Goal: Task Accomplishment & Management: Complete application form

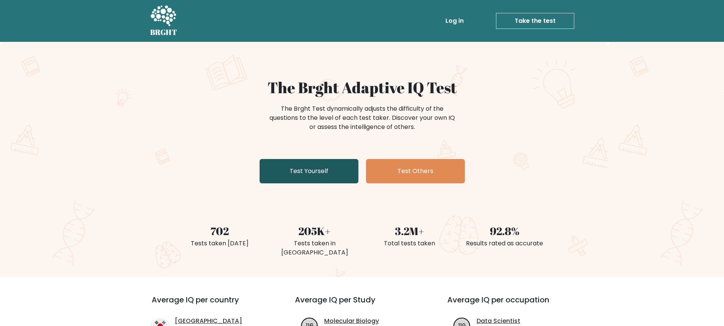
click at [345, 170] on link "Test Yourself" at bounding box center [309, 171] width 99 height 24
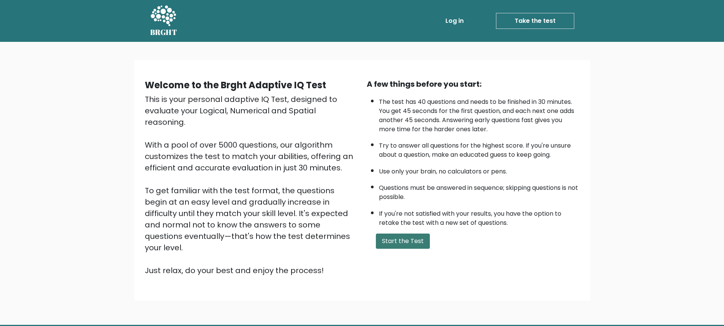
click at [403, 247] on button "Start the Test" at bounding box center [403, 240] width 54 height 15
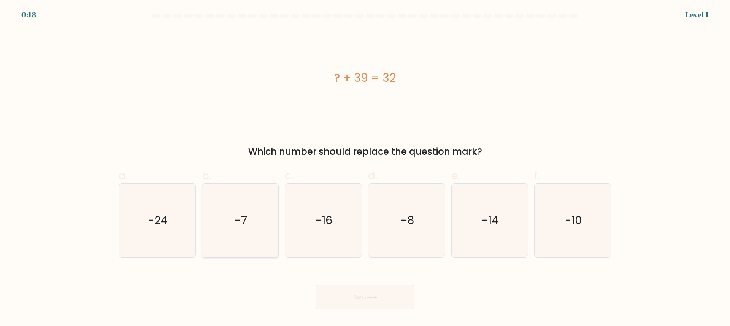
click at [231, 234] on icon "-7" at bounding box center [239, 220] width 73 height 73
click at [365, 168] on input "b. -7" at bounding box center [365, 165] width 0 height 5
radio input "true"
click at [371, 295] on icon at bounding box center [372, 297] width 10 height 4
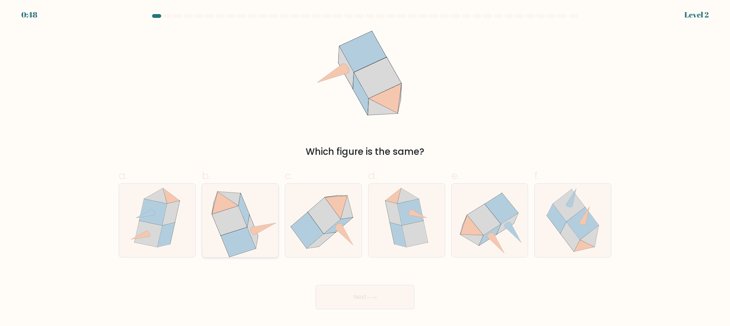
click at [255, 223] on icon at bounding box center [240, 220] width 75 height 73
click at [365, 168] on input "b." at bounding box center [365, 165] width 0 height 5
radio input "true"
click at [375, 296] on icon at bounding box center [372, 297] width 10 height 4
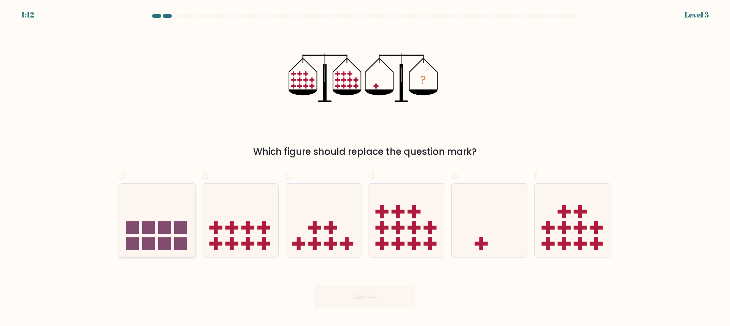
click at [158, 233] on rect at bounding box center [164, 227] width 13 height 13
click at [365, 168] on input "a." at bounding box center [365, 165] width 0 height 5
radio input "true"
click at [489, 237] on icon at bounding box center [489, 220] width 76 height 63
click at [365, 168] on input "e." at bounding box center [365, 165] width 0 height 5
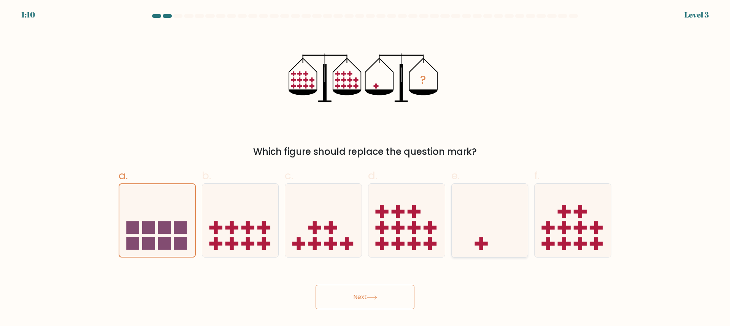
radio input "true"
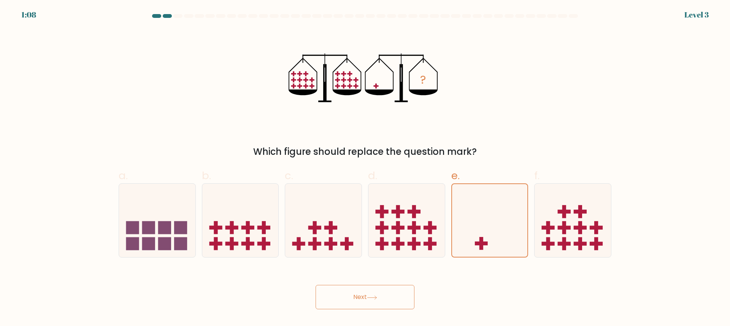
click at [374, 306] on button "Next" at bounding box center [364, 297] width 99 height 24
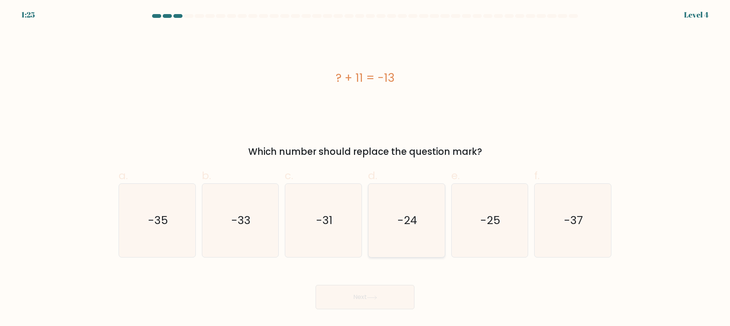
click at [397, 230] on icon "-24" at bounding box center [406, 220] width 73 height 73
click at [365, 168] on input "d. -24" at bounding box center [365, 165] width 0 height 5
radio input "true"
click at [391, 291] on button "Next" at bounding box center [364, 297] width 99 height 24
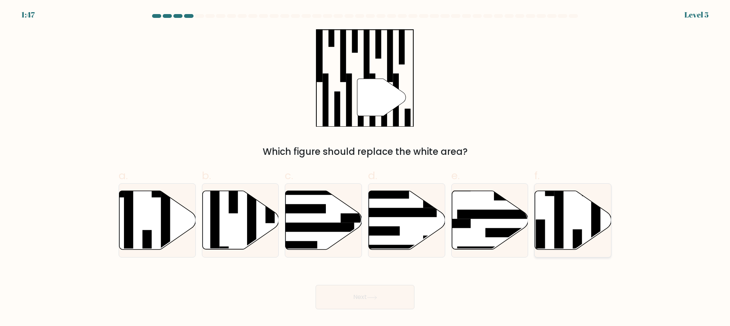
click at [575, 225] on icon at bounding box center [573, 220] width 76 height 59
click at [365, 168] on input "f." at bounding box center [365, 165] width 0 height 5
radio input "true"
click at [372, 300] on button "Next" at bounding box center [364, 297] width 99 height 24
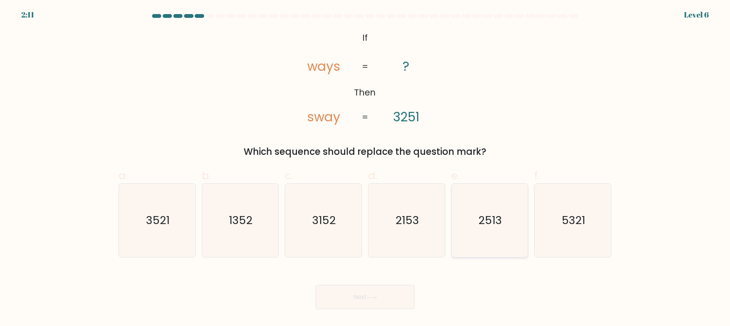
click at [493, 224] on text "2513" at bounding box center [490, 220] width 24 height 15
click at [365, 168] on input "e. 2513" at bounding box center [365, 165] width 0 height 5
radio input "true"
click at [365, 298] on button "Next" at bounding box center [364, 297] width 99 height 24
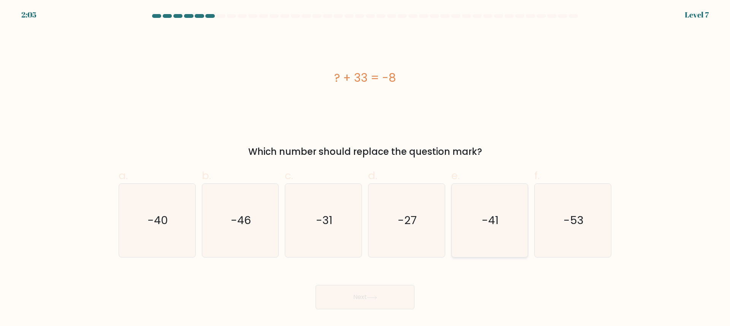
click at [478, 235] on icon "-41" at bounding box center [489, 220] width 73 height 73
click at [365, 168] on input "e. -41" at bounding box center [365, 165] width 0 height 5
radio input "true"
click at [367, 301] on button "Next" at bounding box center [364, 297] width 99 height 24
